Goal: Information Seeking & Learning: Learn about a topic

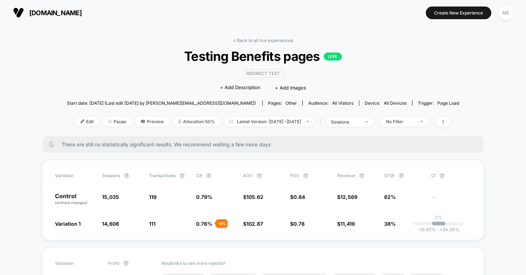
click at [42, 10] on span "[DOMAIN_NAME]" at bounding box center [55, 13] width 53 height 8
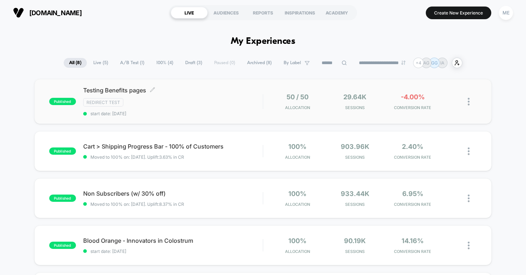
click at [171, 100] on div "Redirect Test" at bounding box center [173, 102] width 180 height 8
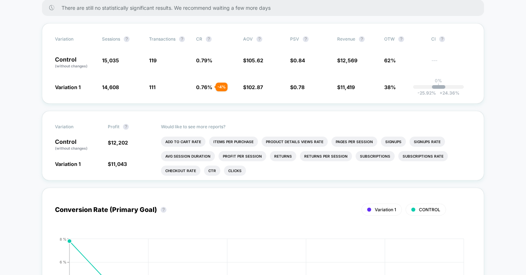
scroll to position [139, 0]
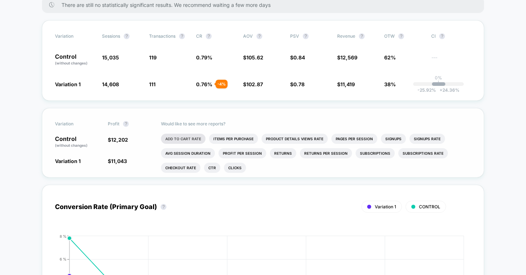
click at [190, 140] on li "Add To Cart Rate" at bounding box center [183, 139] width 45 height 10
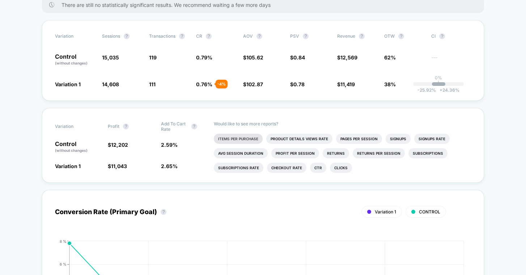
click at [247, 137] on li "Items Per Purchase" at bounding box center [238, 139] width 49 height 10
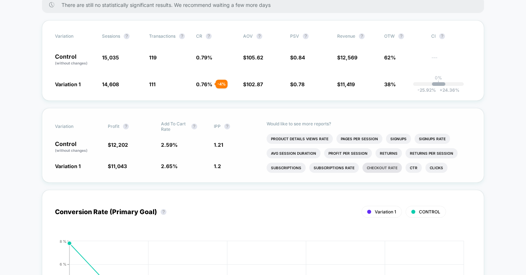
click at [389, 167] on li "Checkout Rate" at bounding box center [382, 168] width 39 height 10
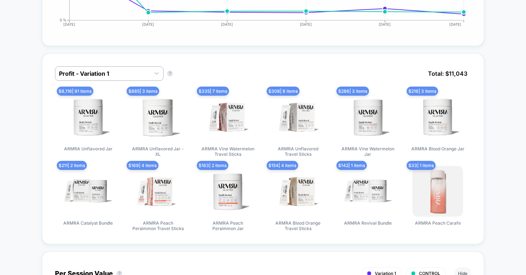
scroll to position [454, 0]
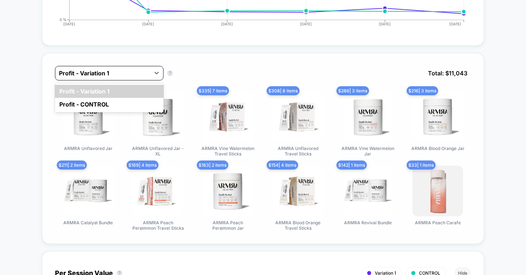
click at [140, 72] on div at bounding box center [103, 73] width 88 height 9
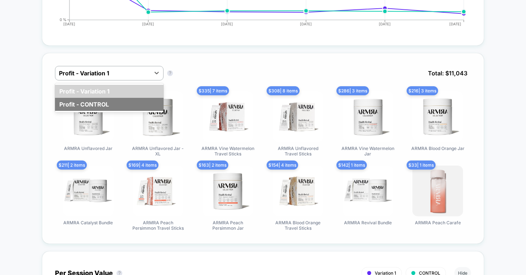
click at [118, 102] on div "Profit - CONTROL" at bounding box center [109, 104] width 109 height 13
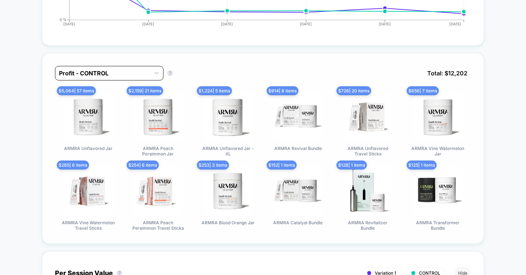
click at [115, 69] on div at bounding box center [103, 73] width 88 height 9
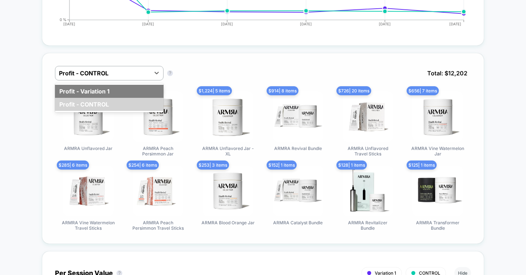
click at [108, 88] on div "Profit - Variation 1" at bounding box center [109, 91] width 109 height 13
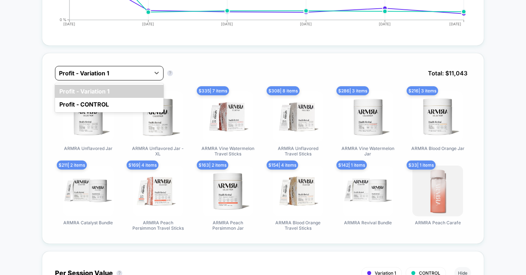
click at [101, 73] on div at bounding box center [103, 73] width 88 height 9
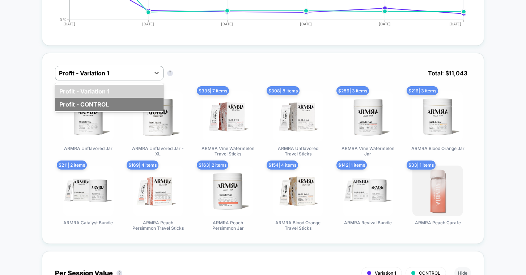
click at [101, 102] on div "Profit - CONTROL" at bounding box center [109, 104] width 109 height 13
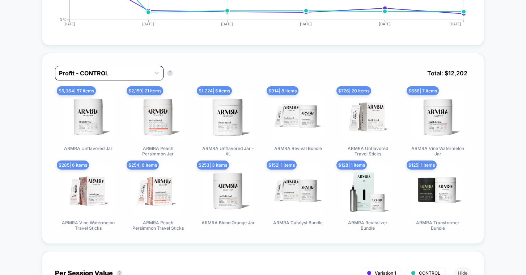
click at [100, 76] on div "Profit - CONTROL" at bounding box center [102, 73] width 95 height 12
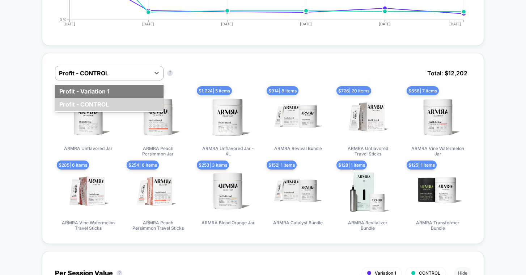
click at [102, 91] on div "Profit - Variation 1" at bounding box center [109, 91] width 109 height 13
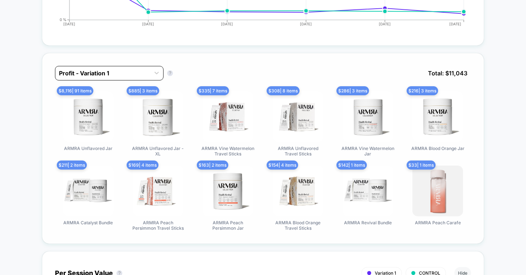
click at [102, 74] on div at bounding box center [103, 73] width 88 height 9
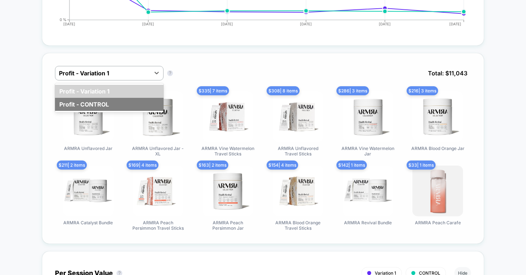
click at [101, 102] on div "Profit - CONTROL" at bounding box center [109, 104] width 109 height 13
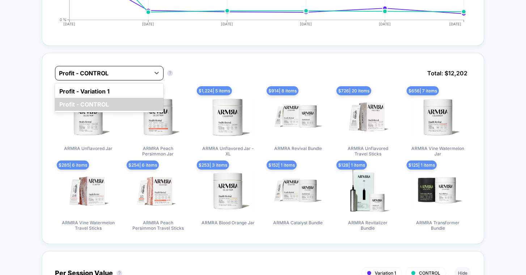
click at [115, 74] on div at bounding box center [103, 73] width 88 height 9
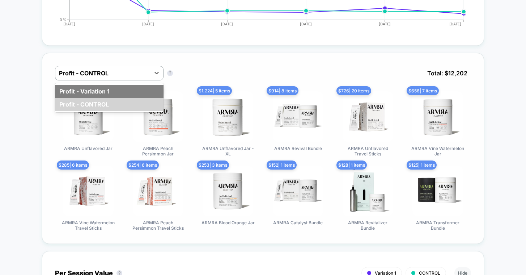
click at [109, 89] on div "Profit - Variation 1" at bounding box center [109, 91] width 109 height 13
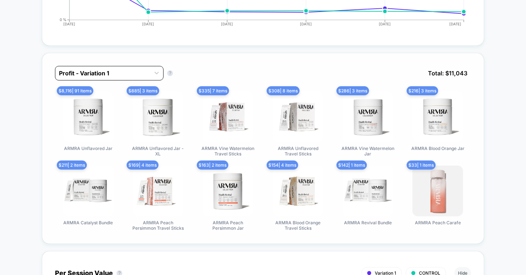
click at [109, 74] on div at bounding box center [103, 73] width 88 height 9
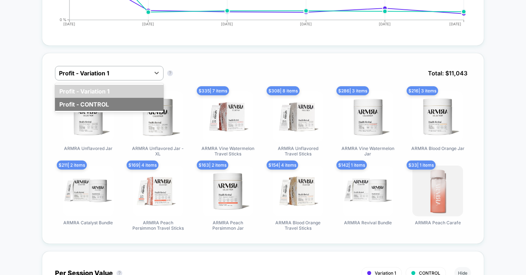
click at [106, 103] on div "Profit - CONTROL" at bounding box center [109, 104] width 109 height 13
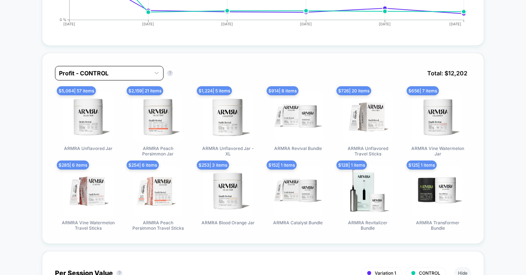
click at [121, 75] on div at bounding box center [103, 73] width 88 height 9
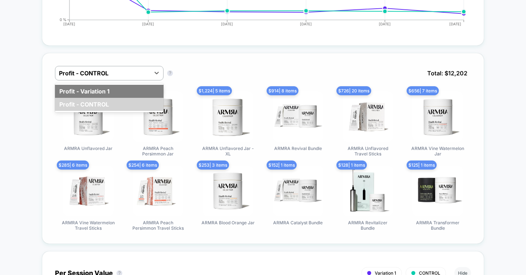
click at [116, 89] on div "Profit - Variation 1" at bounding box center [109, 91] width 109 height 13
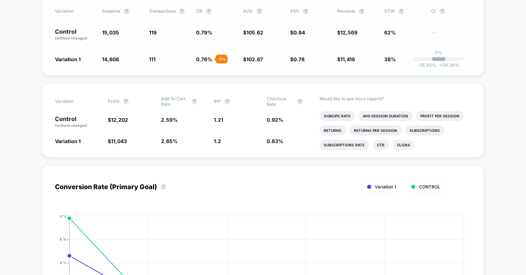
scroll to position [172, 0]
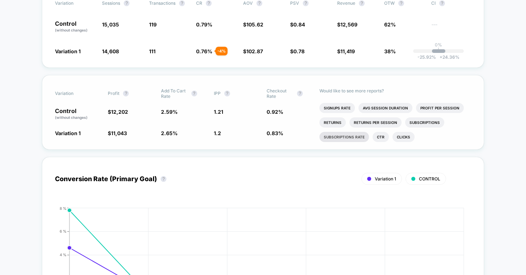
click at [348, 137] on li "Subscriptions Rate" at bounding box center [345, 137] width 50 height 10
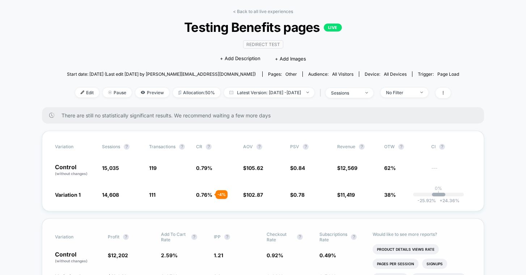
scroll to position [0, 0]
